Goal: Information Seeking & Learning: Learn about a topic

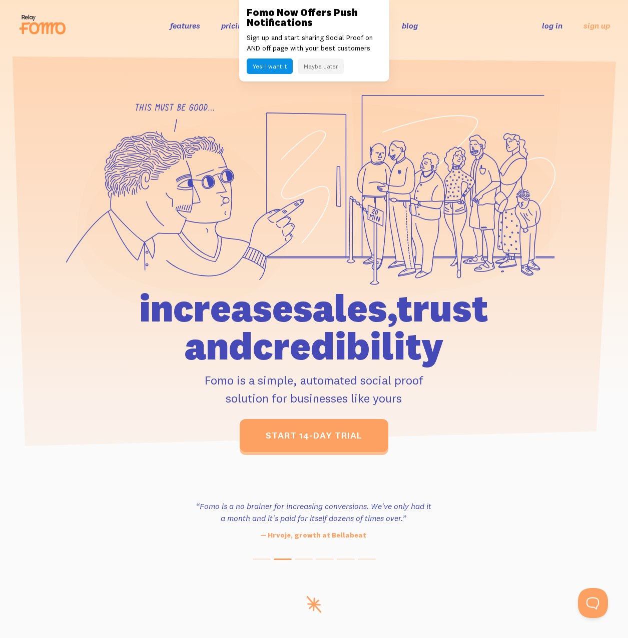
click at [323, 63] on button "Maybe Later" at bounding box center [321, 67] width 46 height 16
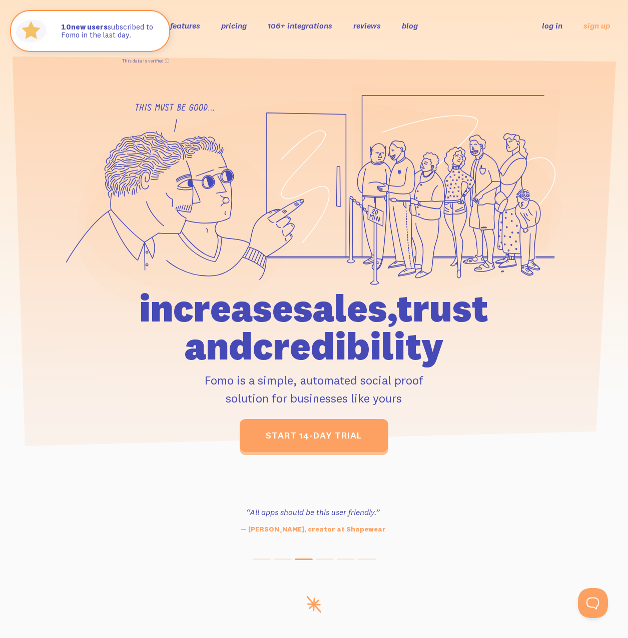
click at [190, 28] on link "features" at bounding box center [185, 26] width 30 height 10
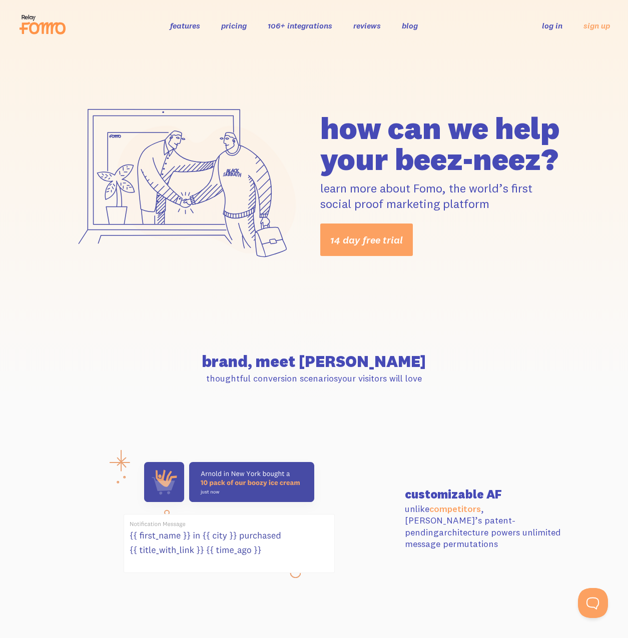
drag, startPoint x: 491, startPoint y: 204, endPoint x: 449, endPoint y: 192, distance: 43.8
click at [449, 192] on p "learn more about Fomo, the world’s first social proof marketing platform" at bounding box center [441, 196] width 242 height 31
copy p "the world’s first social proof marketing platform"
click at [501, 241] on div "14 day free trial" at bounding box center [441, 240] width 242 height 33
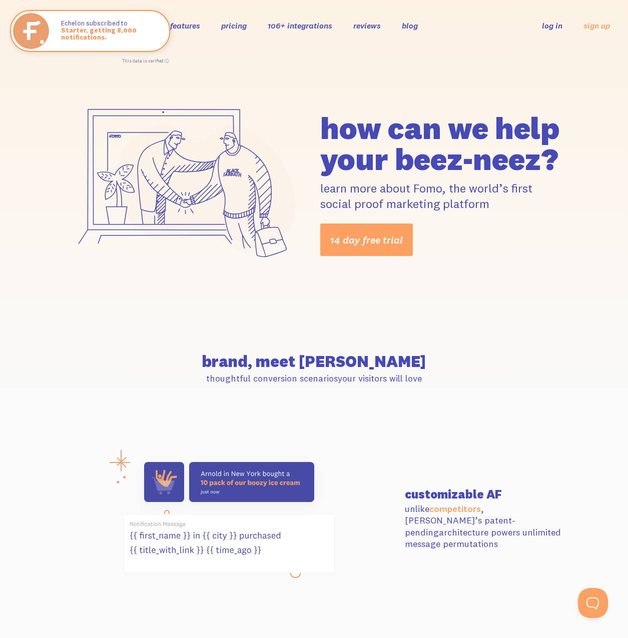
click at [238, 28] on link "pricing" at bounding box center [234, 26] width 26 height 10
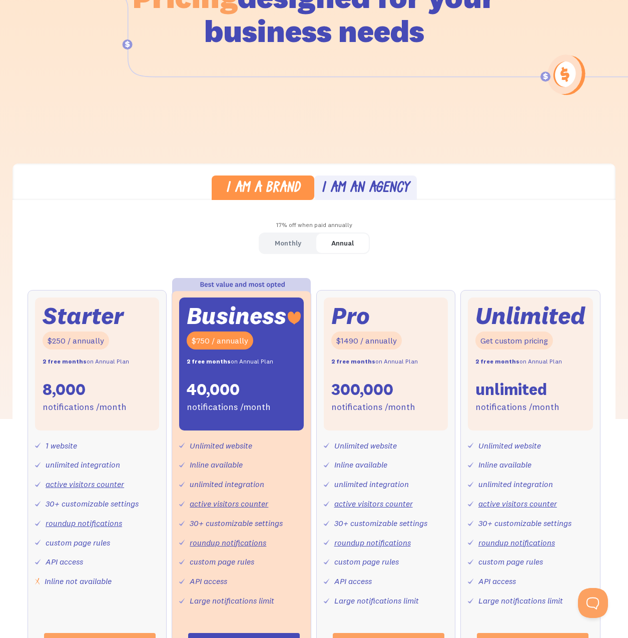
scroll to position [150, 0]
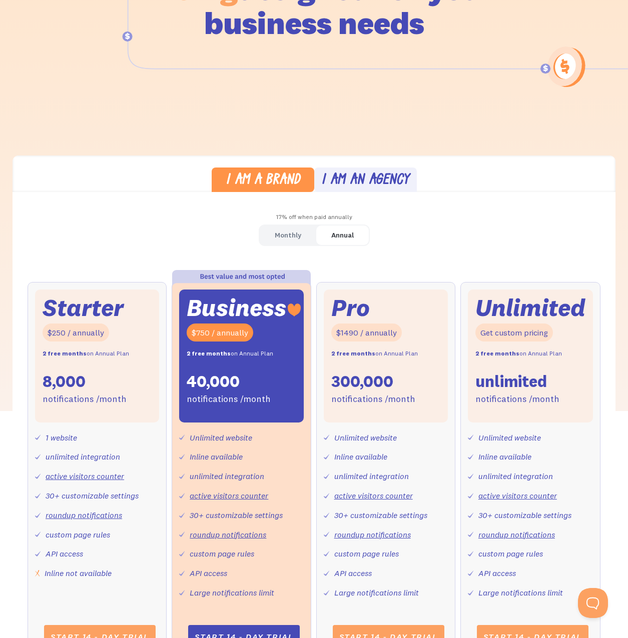
click at [364, 182] on div "I am an agency" at bounding box center [365, 181] width 88 height 15
